Goal: Information Seeking & Learning: Understand process/instructions

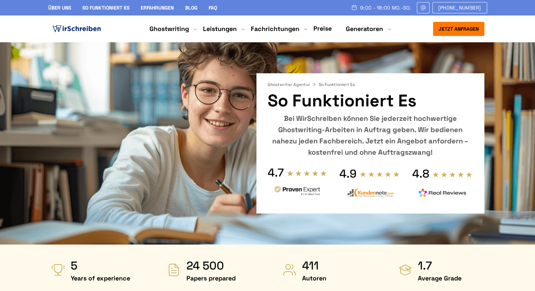
click at [216, 10] on link "FAQ" at bounding box center [213, 8] width 8 height 6
click at [212, 9] on link "FAQ" at bounding box center [213, 8] width 8 height 6
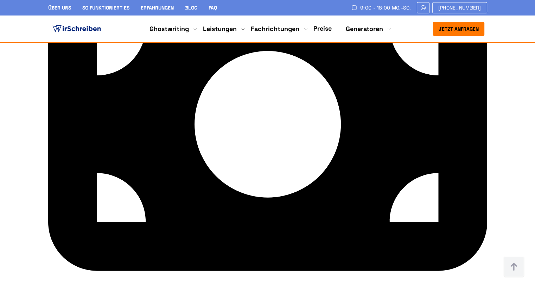
scroll to position [2498, 0]
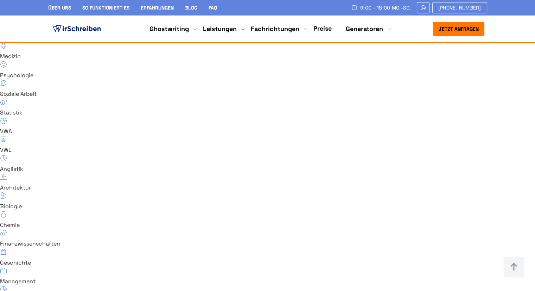
scroll to position [4820, 0]
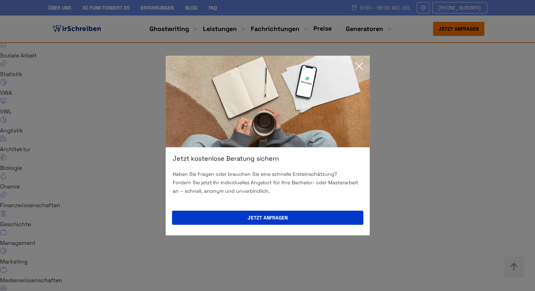
click at [358, 63] on icon at bounding box center [359, 66] width 14 height 14
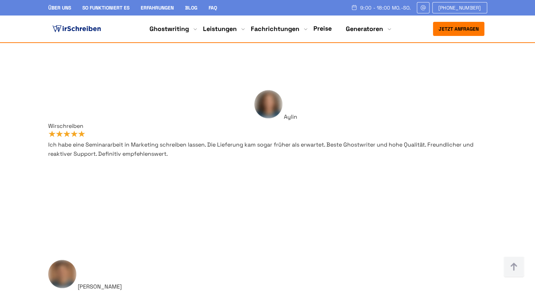
scroll to position [4222, 0]
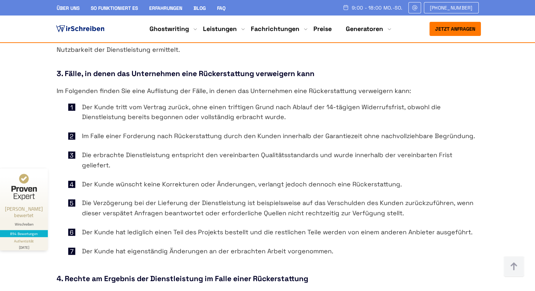
scroll to position [563, 0]
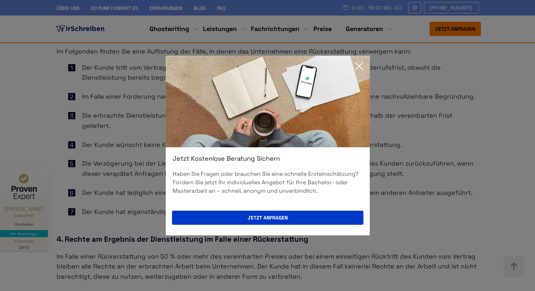
click at [359, 61] on icon at bounding box center [359, 66] width 14 height 14
